Goal: Task Accomplishment & Management: Use online tool/utility

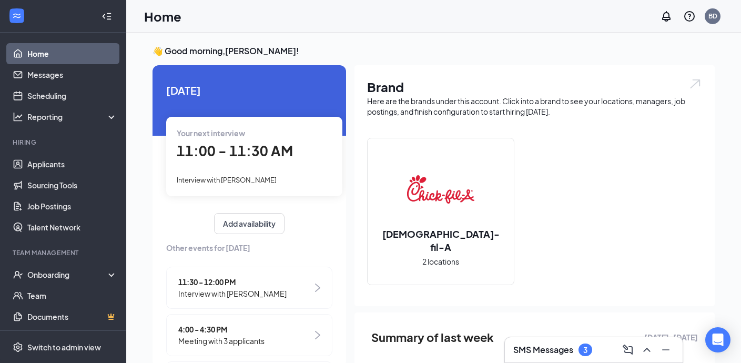
scroll to position [24, 0]
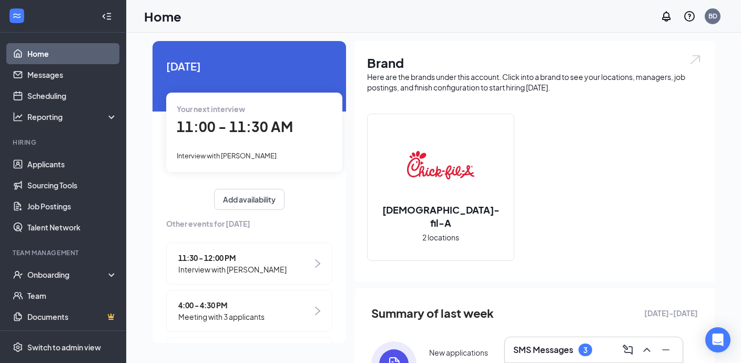
click at [591, 345] on div "3" at bounding box center [586, 350] width 14 height 13
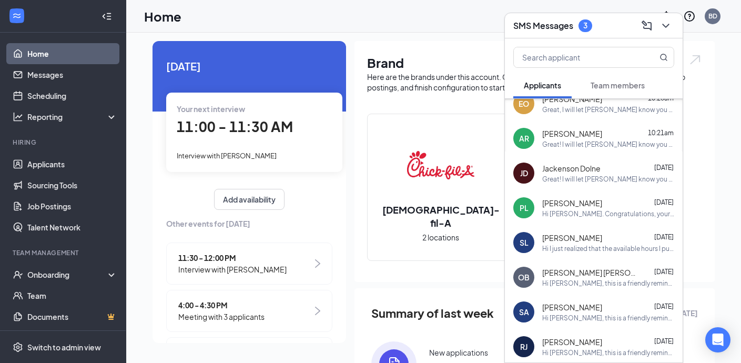
scroll to position [0, 0]
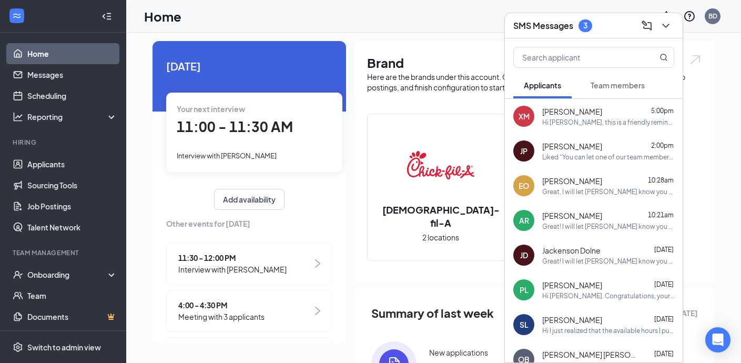
click at [614, 83] on span "Team members" at bounding box center [618, 85] width 54 height 9
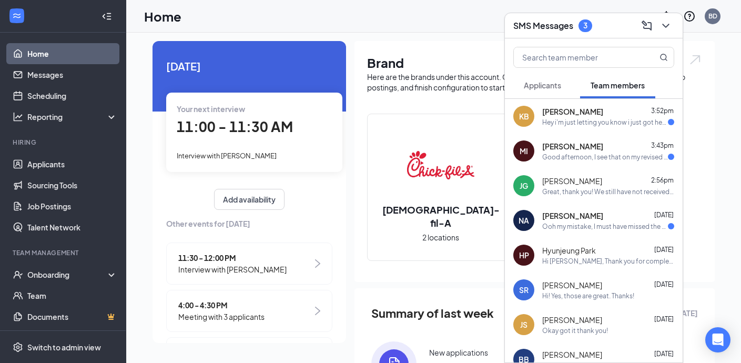
click at [584, 219] on div "[PERSON_NAME] [DATE]" at bounding box center [609, 215] width 132 height 11
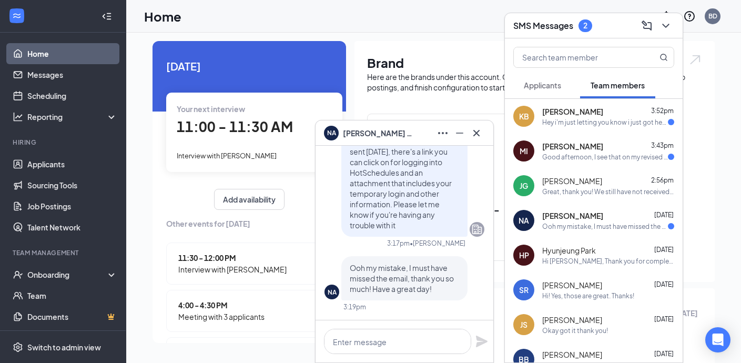
click at [534, 150] on div "MI" at bounding box center [524, 150] width 21 height 21
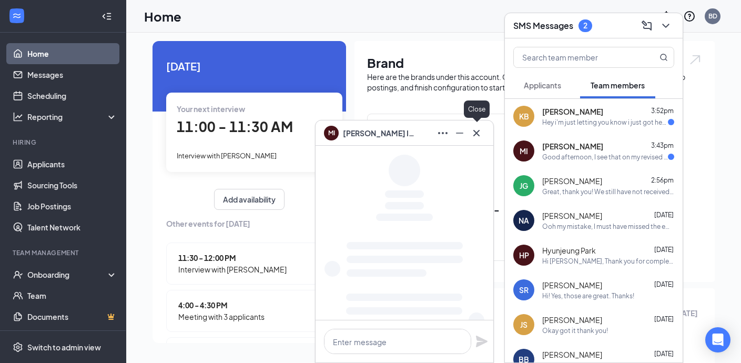
click at [480, 134] on icon "Cross" at bounding box center [476, 133] width 13 height 13
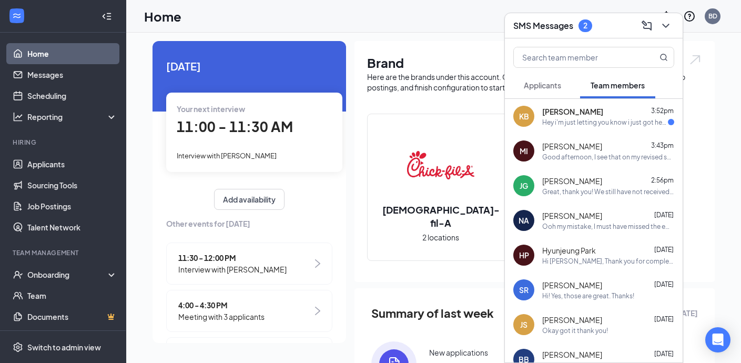
click at [580, 124] on div "Hey i'm just letting you know i just got here im just wondering how I clock in …" at bounding box center [606, 122] width 126 height 9
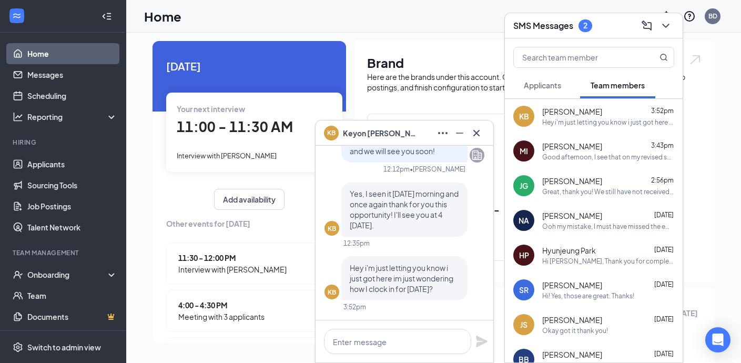
click at [580, 148] on span "[PERSON_NAME]" at bounding box center [573, 146] width 60 height 11
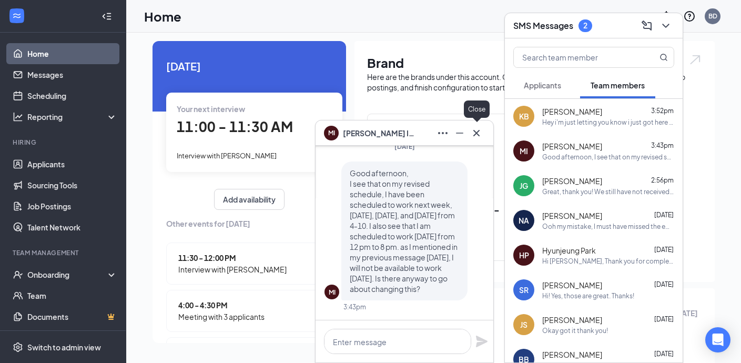
click at [475, 132] on icon "Cross" at bounding box center [476, 133] width 13 height 13
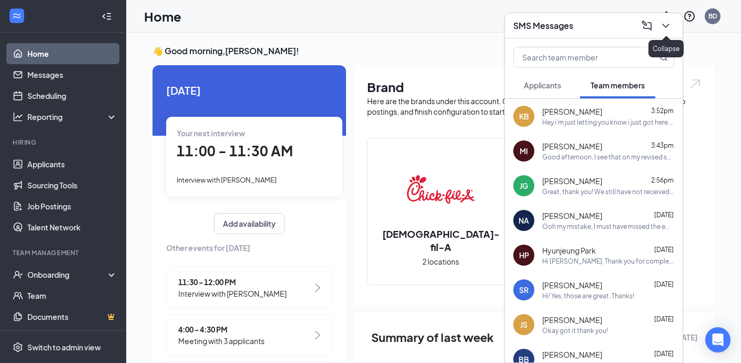
click at [666, 18] on button at bounding box center [666, 25] width 17 height 17
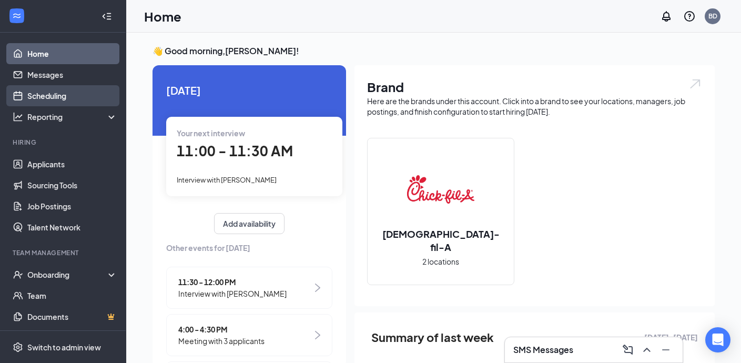
click at [59, 95] on link "Scheduling" at bounding box center [72, 95] width 90 height 21
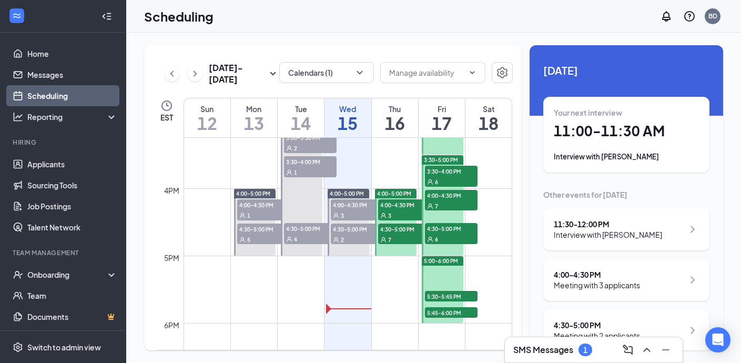
scroll to position [1042, 0]
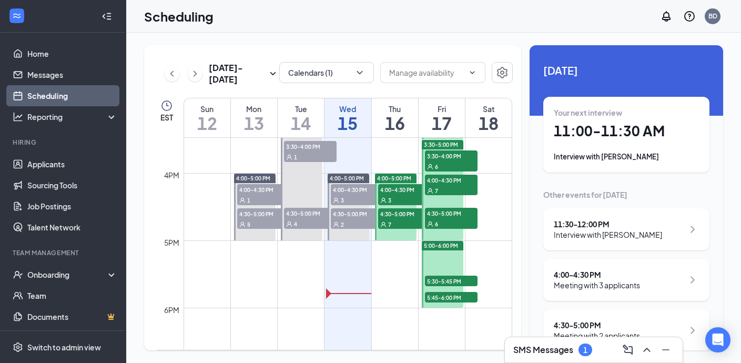
click at [447, 280] on span "5:30-5:45 PM" at bounding box center [451, 281] width 53 height 11
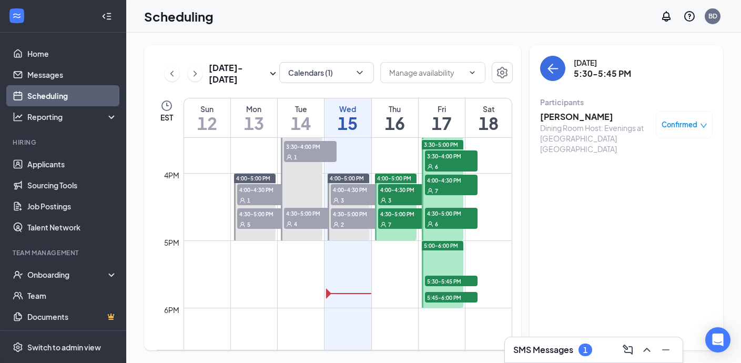
click at [446, 300] on span "5:45-6:00 PM" at bounding box center [451, 297] width 53 height 11
click at [352, 224] on div "2" at bounding box center [357, 224] width 53 height 11
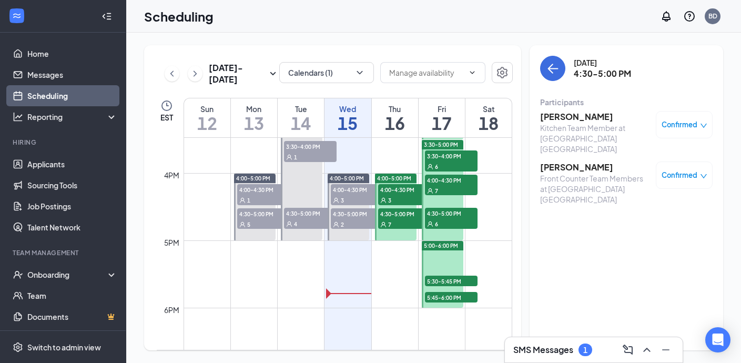
click at [671, 123] on span "Confirmed" at bounding box center [680, 124] width 36 height 11
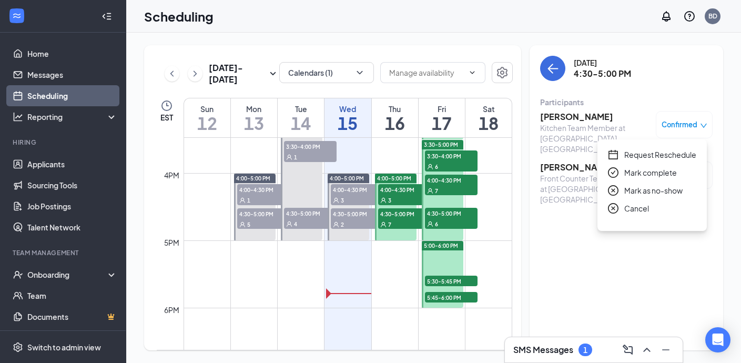
click at [627, 172] on span "Mark complete" at bounding box center [651, 173] width 53 height 12
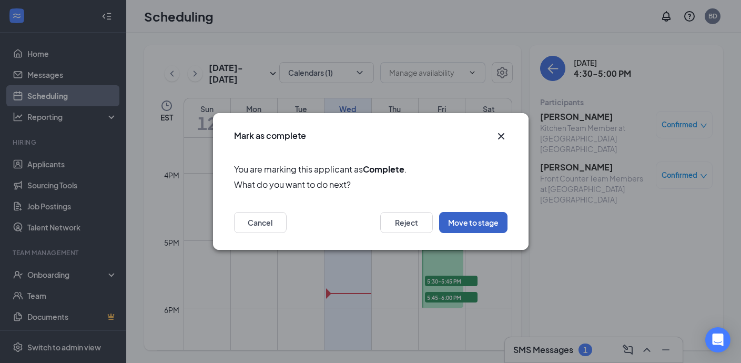
click at [460, 229] on button "Move to stage" at bounding box center [473, 222] width 68 height 21
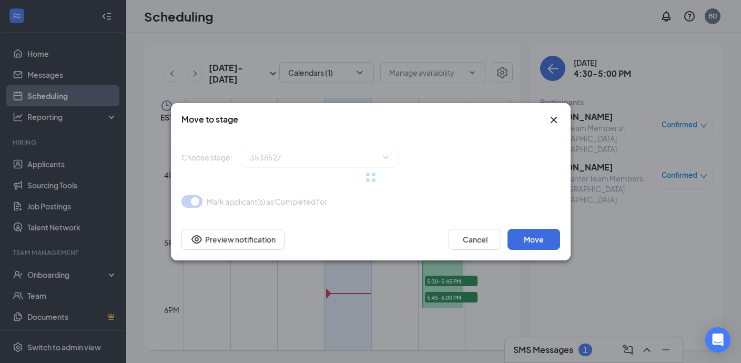
type input "2nd Interview (next stage)"
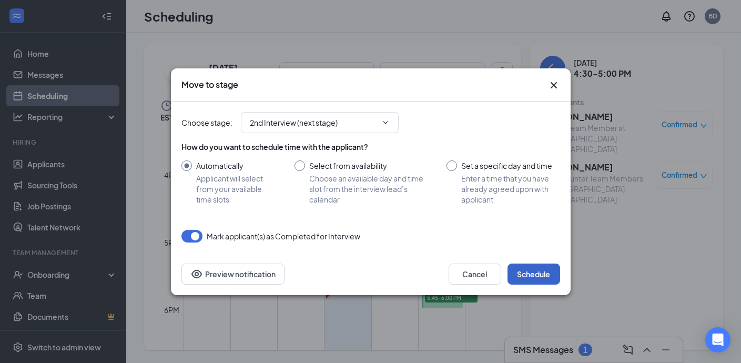
click at [539, 273] on button "Schedule" at bounding box center [534, 274] width 53 height 21
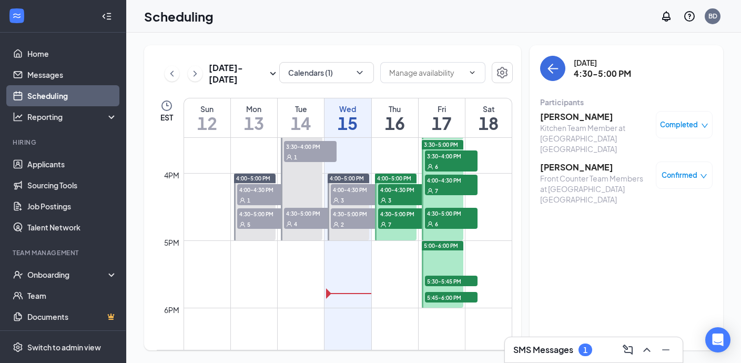
click at [684, 170] on span "Confirmed" at bounding box center [680, 175] width 36 height 11
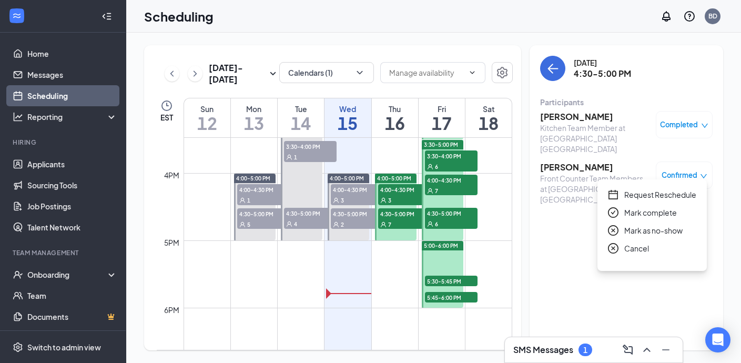
click at [645, 212] on span "Mark complete" at bounding box center [651, 213] width 53 height 12
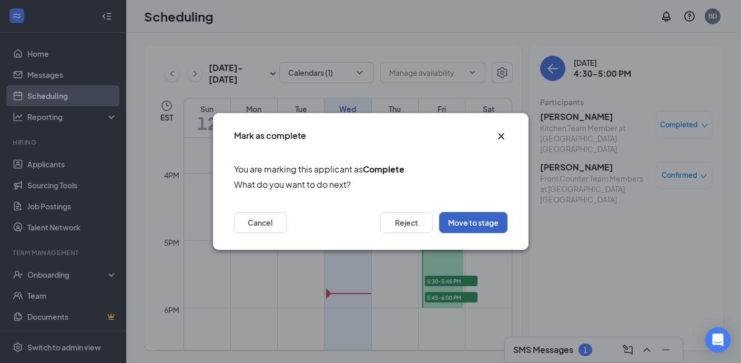
click at [456, 229] on button "Move to stage" at bounding box center [473, 222] width 68 height 21
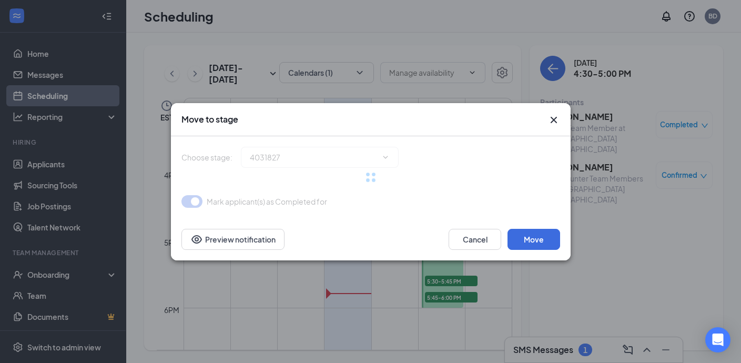
type input "2nd Interview (next stage)"
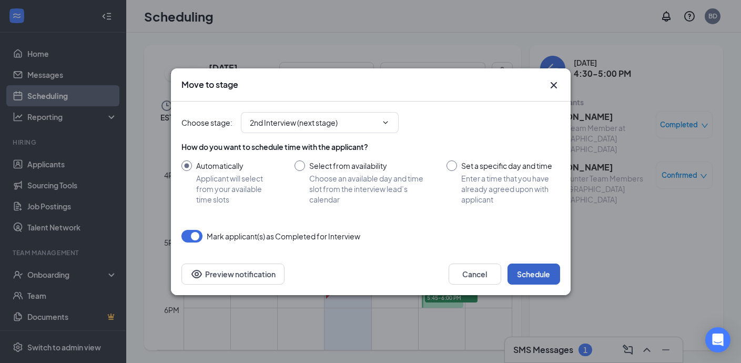
click at [535, 274] on button "Schedule" at bounding box center [534, 274] width 53 height 21
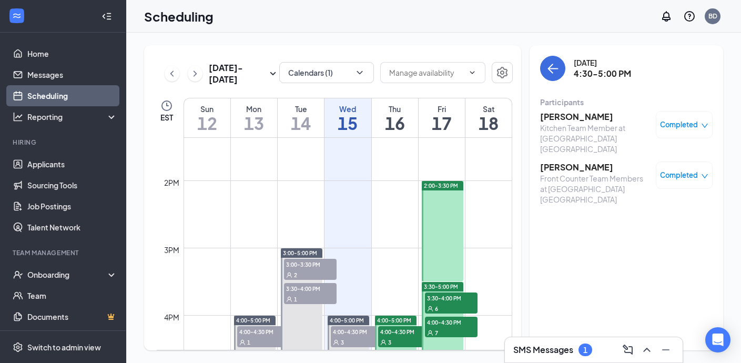
scroll to position [905, 0]
